Goal: Task Accomplishment & Management: Manage account settings

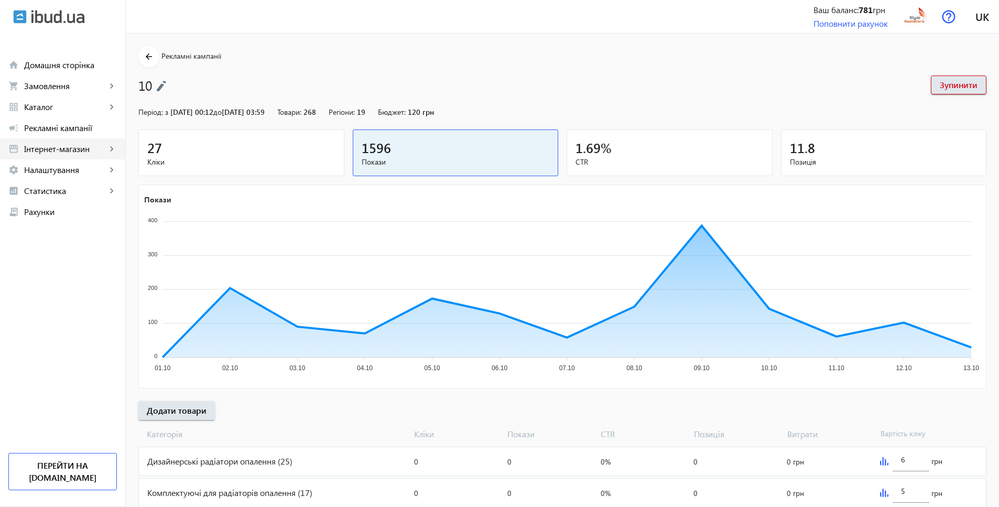
click at [54, 149] on span "Інтернет-магазин" at bounding box center [65, 149] width 82 height 10
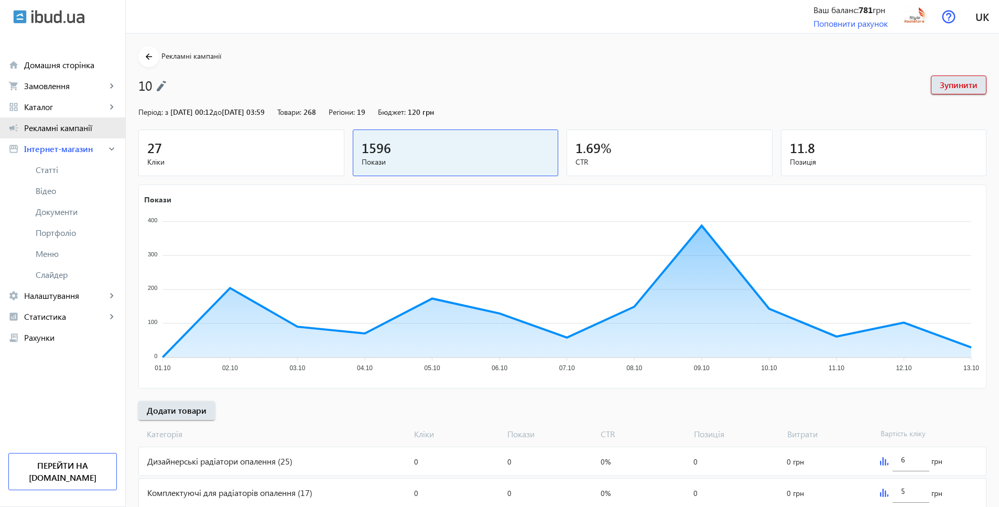
click at [66, 130] on span "Рекламні кампанії" at bounding box center [70, 128] width 93 height 10
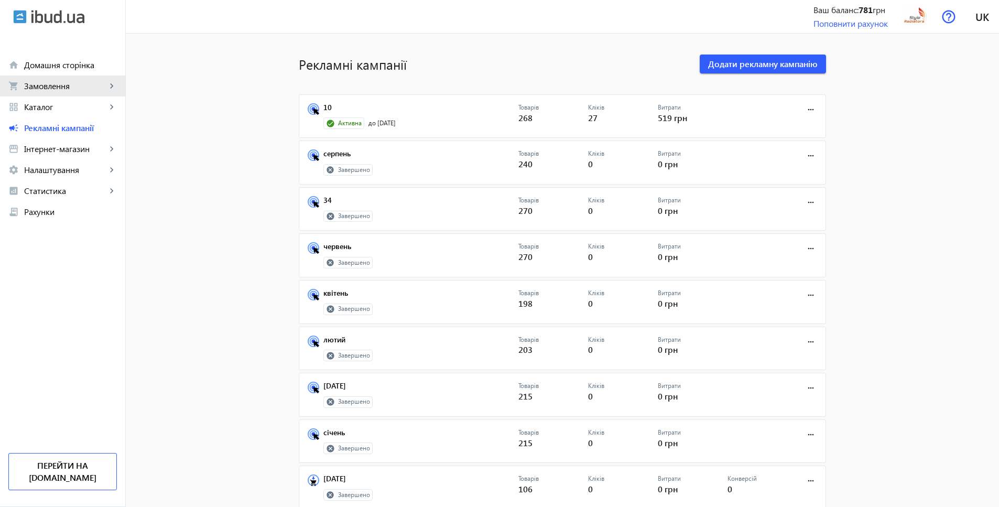
click at [81, 82] on span "Замовлення" at bounding box center [65, 86] width 82 height 10
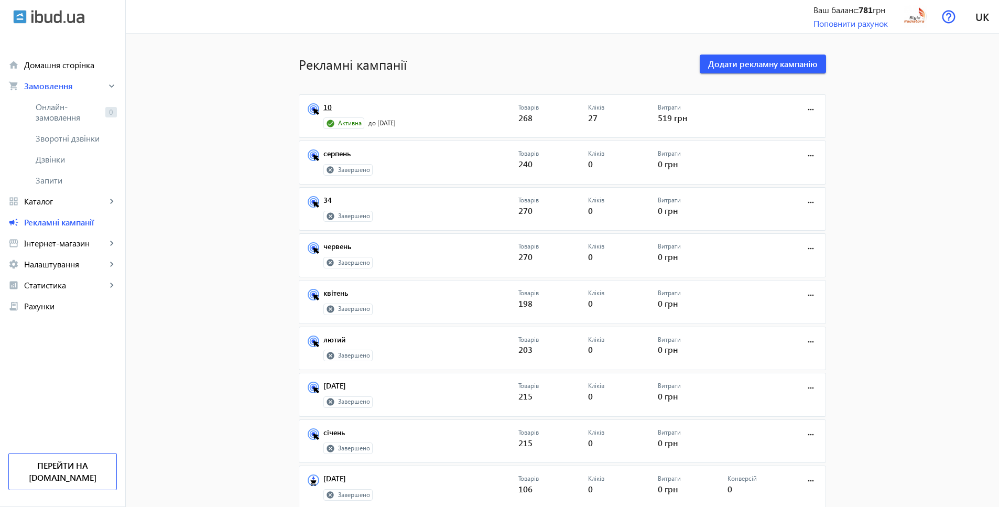
click at [324, 104] on link "10" at bounding box center [420, 110] width 195 height 15
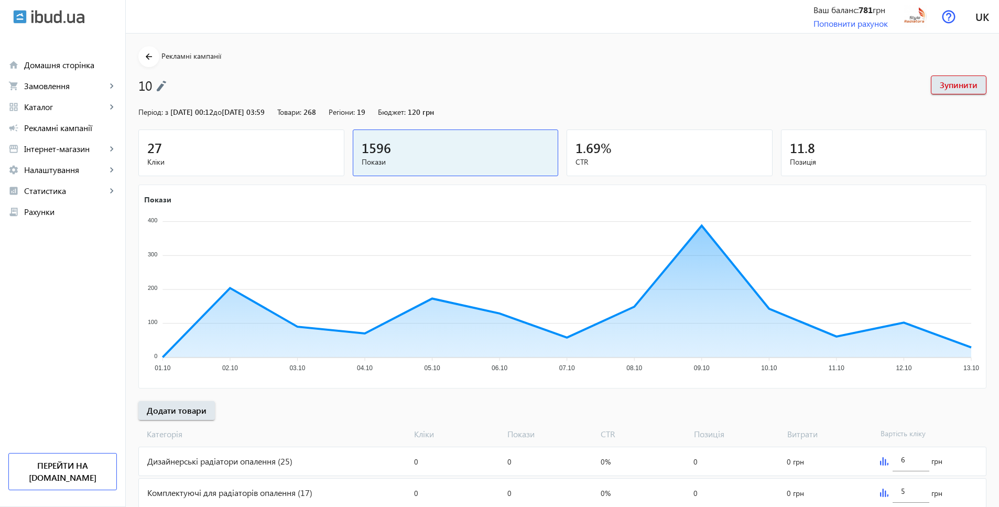
scroll to position [94, 0]
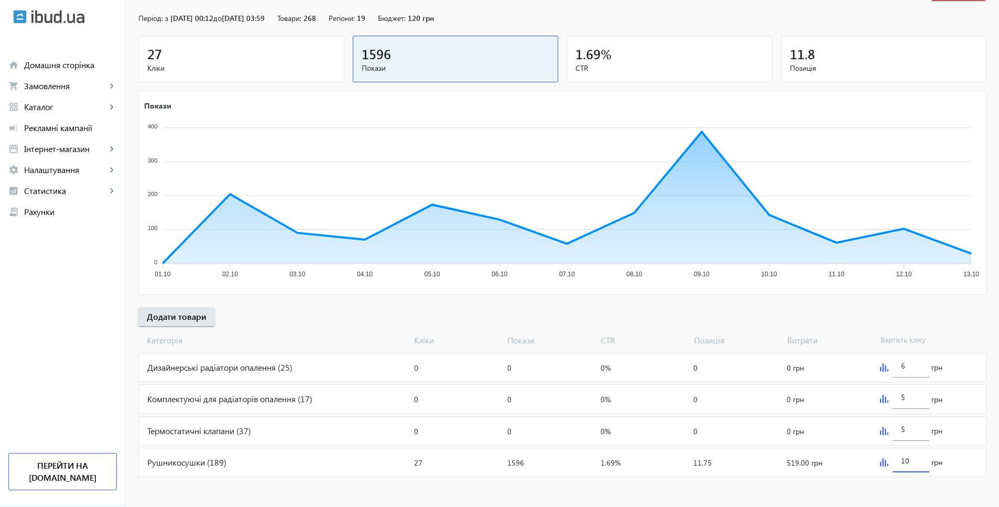
drag, startPoint x: 913, startPoint y: 459, endPoint x: 888, endPoint y: 457, distance: 25.2
click at [888, 457] on div "10 грн" at bounding box center [931, 462] width 110 height 28
type input "8"
drag, startPoint x: 905, startPoint y: 366, endPoint x: 888, endPoint y: 365, distance: 17.8
click at [888, 365] on div "6 грн" at bounding box center [931, 367] width 110 height 28
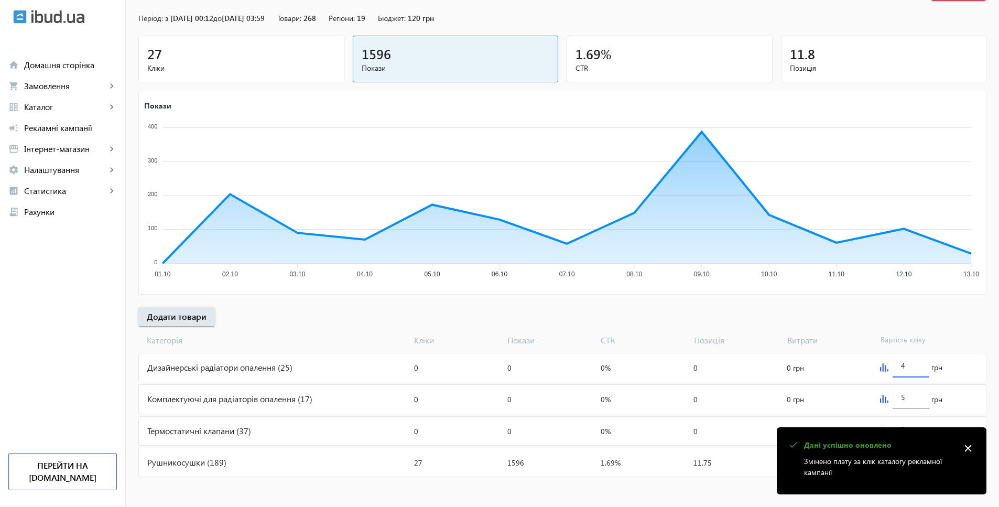
type input "4"
click at [626, 486] on mat-sidenav-content "arrow_back Рекламні кампанії 10 Зупинити Період: з [DATE] 00:12 до [DATE] 03:59…" at bounding box center [562, 224] width 873 height 569
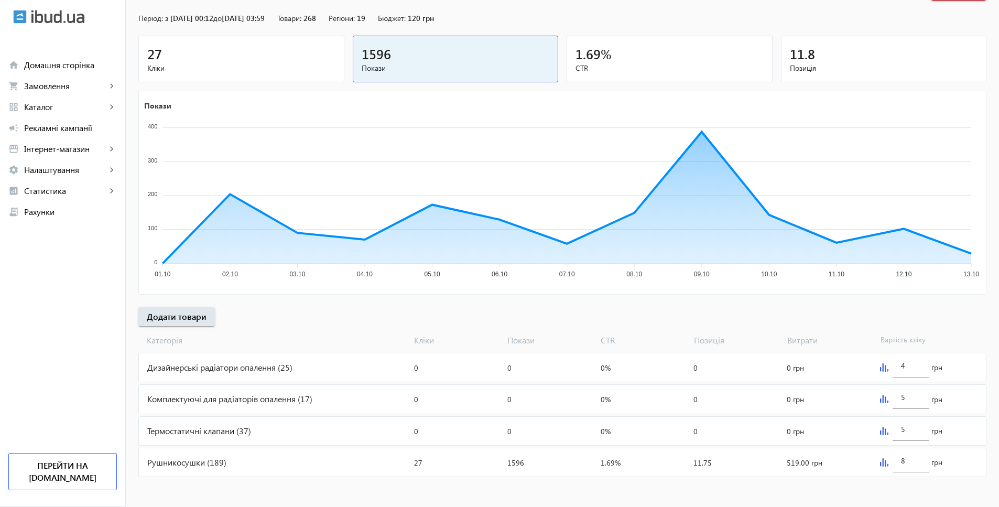
click at [754, 282] on icon "Покази 400 400 300 300 200 200 100 100 0 0 01.10 01.10 02.10 02.10 03.10 03.10 …" at bounding box center [562, 191] width 846 height 183
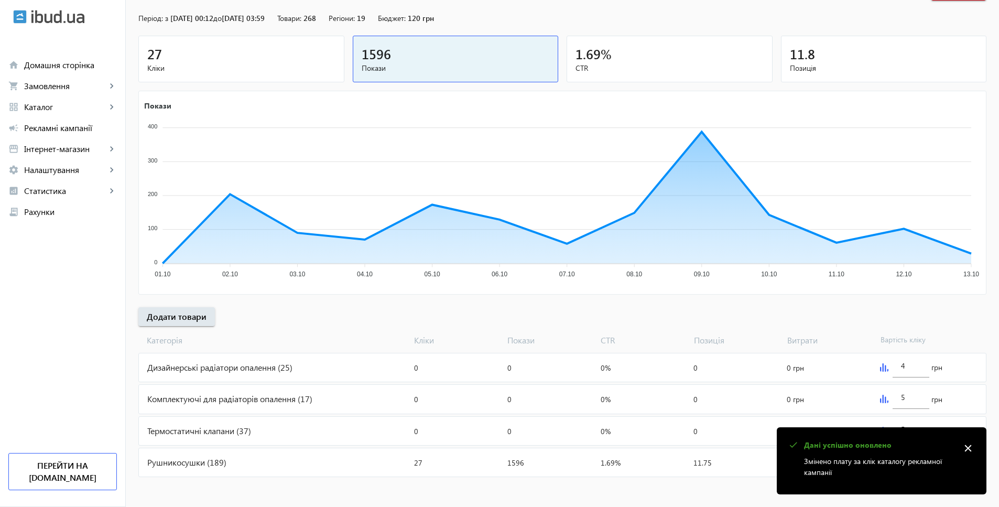
click at [758, 327] on div "[PERSON_NAME] Покази CTR Позиція Витрати Вартість кліку" at bounding box center [562, 338] width 848 height 24
click at [883, 306] on div "arrow_back Рекламні кампанії 10 Зупинити Період: з [DATE] 00:12 до [DATE] 03:59…" at bounding box center [562, 215] width 873 height 527
